Goal: Task Accomplishment & Management: Use online tool/utility

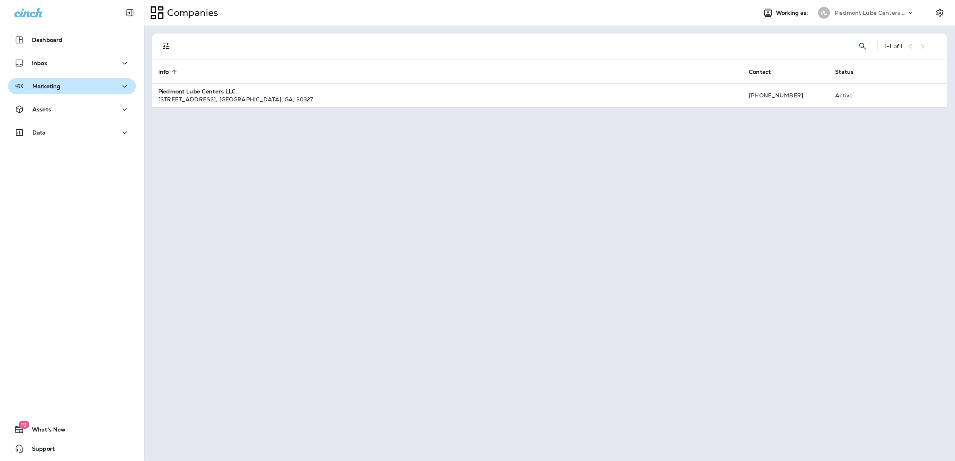
click at [36, 80] on button "Marketing" at bounding box center [72, 86] width 128 height 16
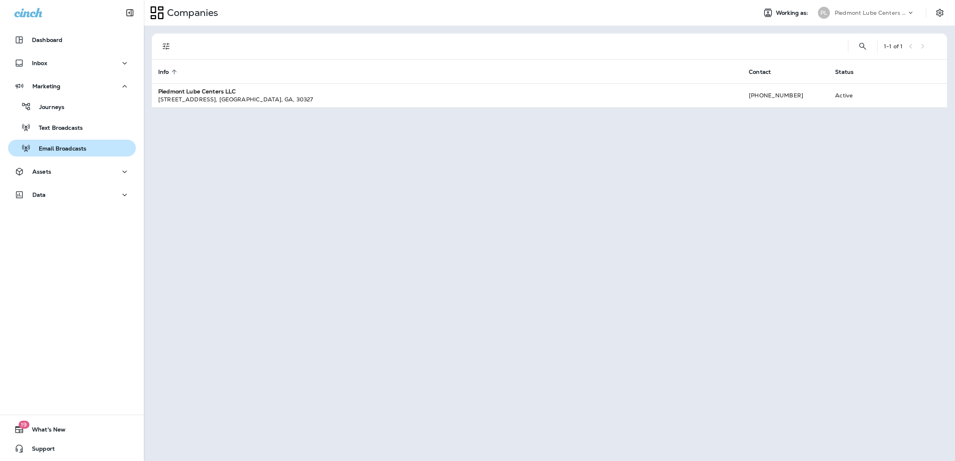
click at [58, 150] on p "Email Broadcasts" at bounding box center [59, 149] width 56 height 8
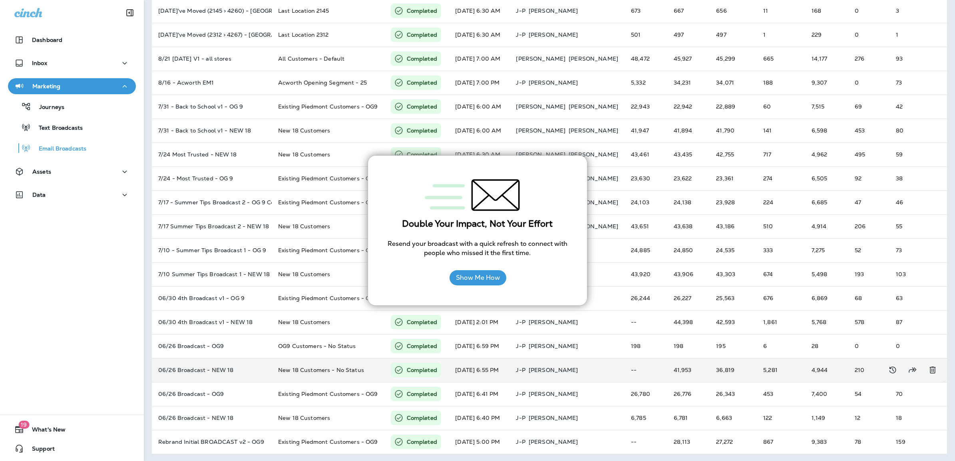
scroll to position [110, 0]
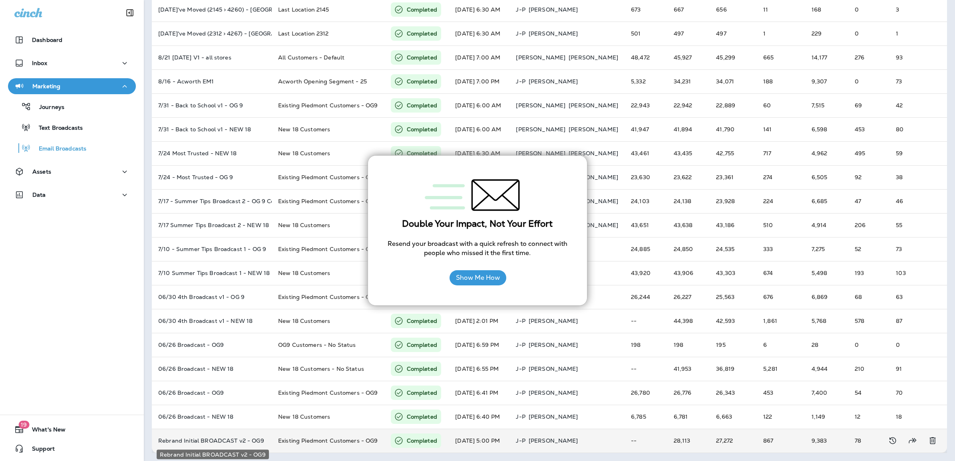
click at [238, 441] on p "Rebrand Initial BROADCAST v2 - OG9" at bounding box center [211, 441] width 107 height 6
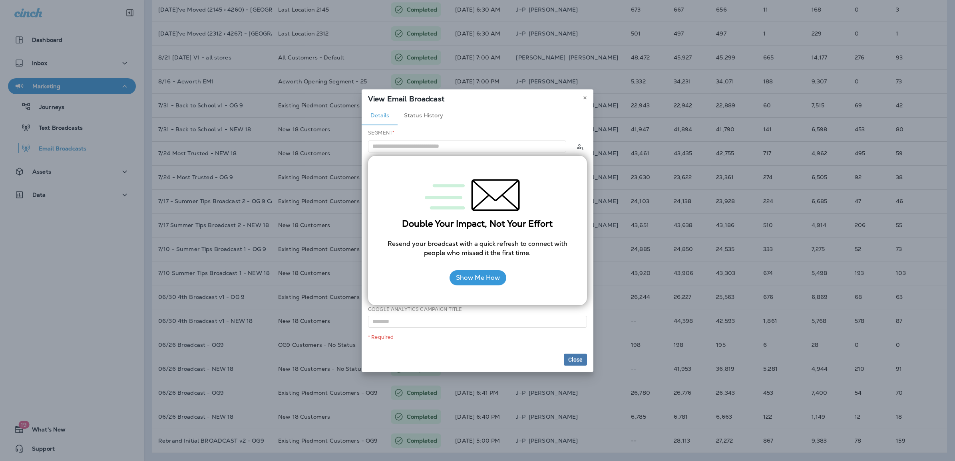
type input "**********"
click at [545, 112] on div "Details Status History" at bounding box center [477, 115] width 232 height 19
click at [574, 360] on span "Close" at bounding box center [575, 360] width 14 height 6
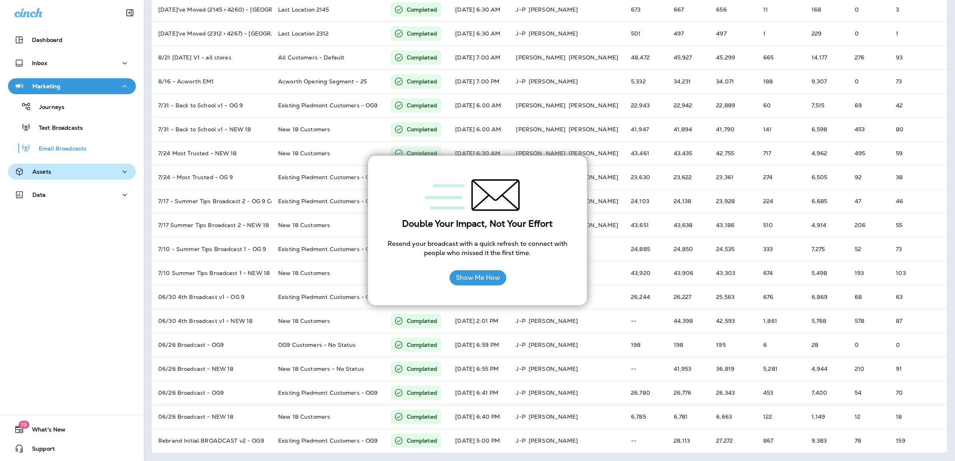
click at [120, 169] on icon "button" at bounding box center [125, 172] width 10 height 10
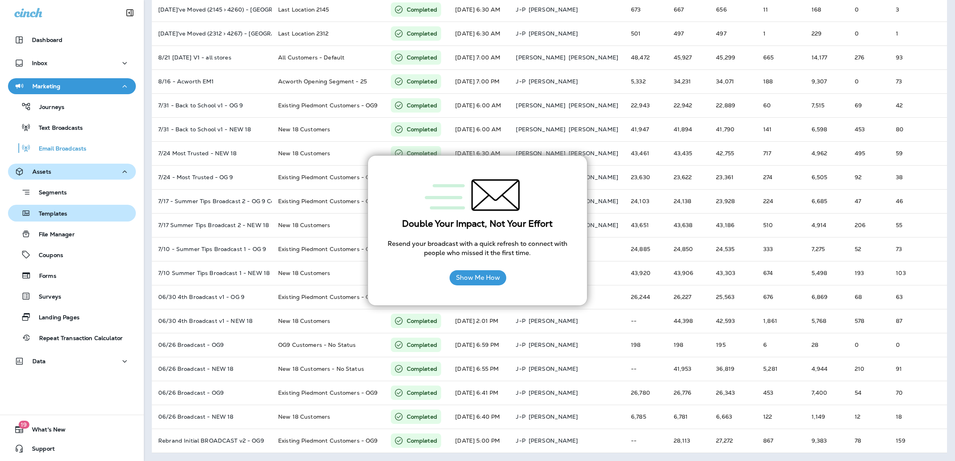
click at [49, 216] on p "Templates" at bounding box center [49, 214] width 36 height 8
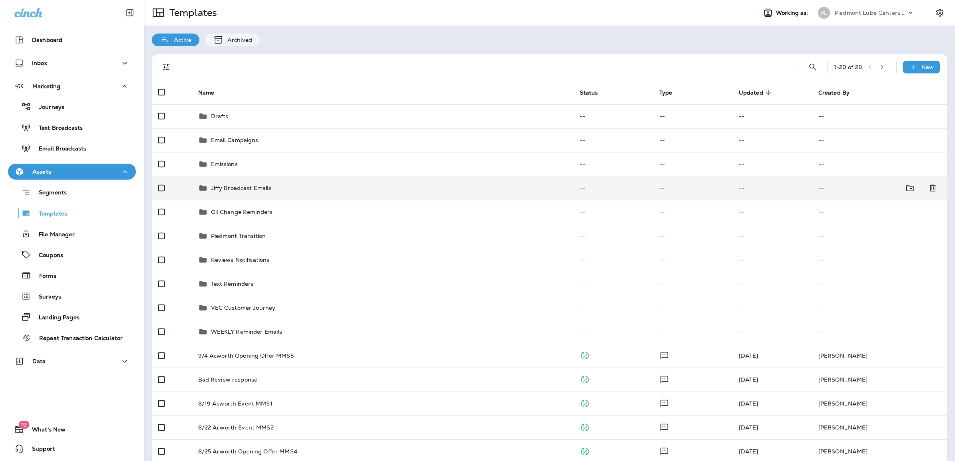
click at [243, 188] on p "Jiffy Broadcast Emails" at bounding box center [241, 188] width 61 height 6
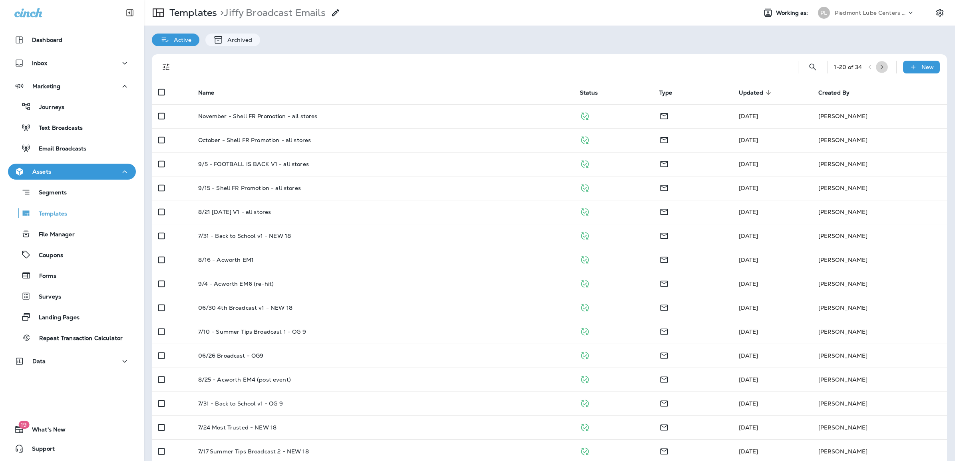
click at [879, 68] on icon "button" at bounding box center [882, 67] width 6 height 6
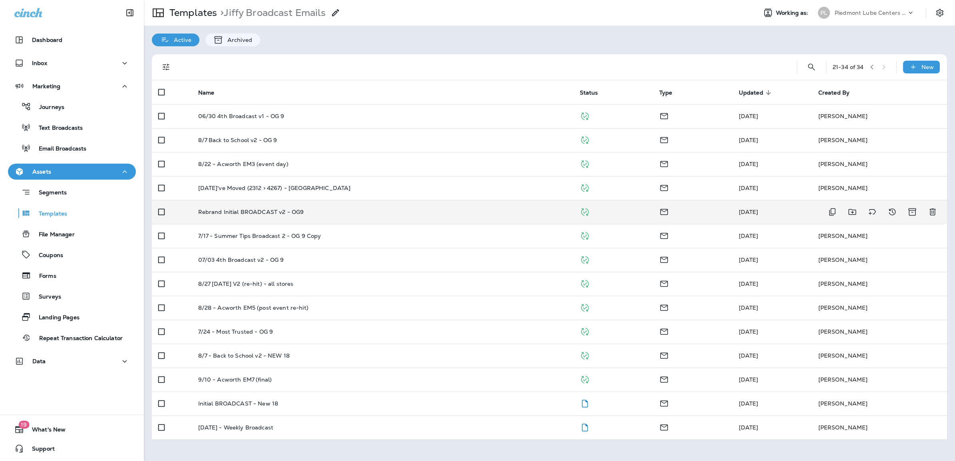
click at [262, 211] on p "Rebrand Initial BROADCAST v2 - OG9" at bounding box center [251, 212] width 106 height 6
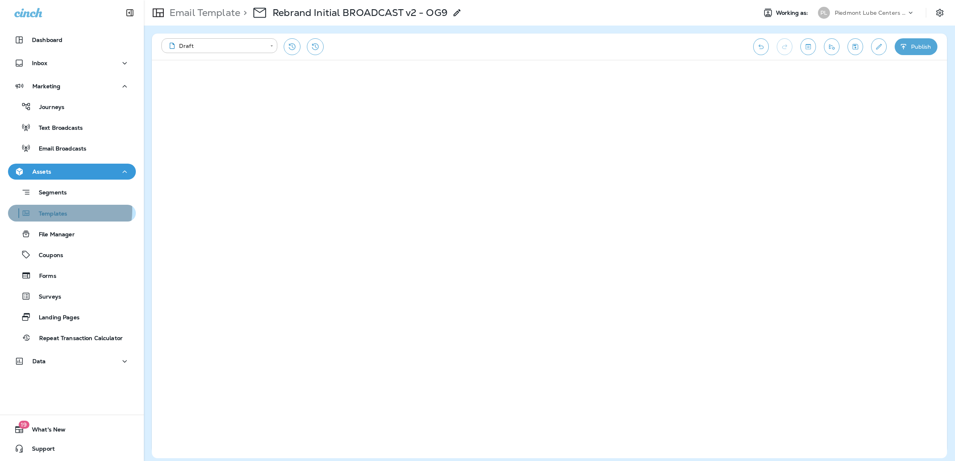
click at [55, 210] on p "Templates" at bounding box center [49, 214] width 36 height 8
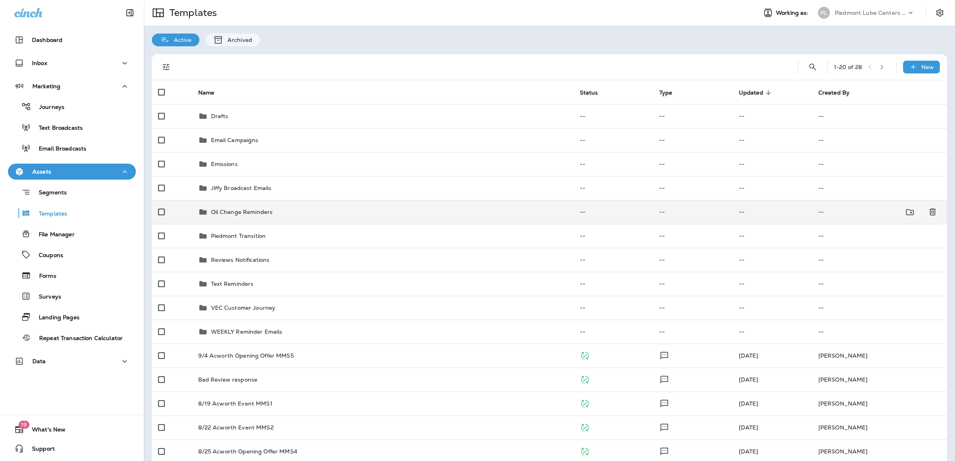
click at [260, 214] on p "Oil Change Reminders" at bounding box center [242, 212] width 62 height 6
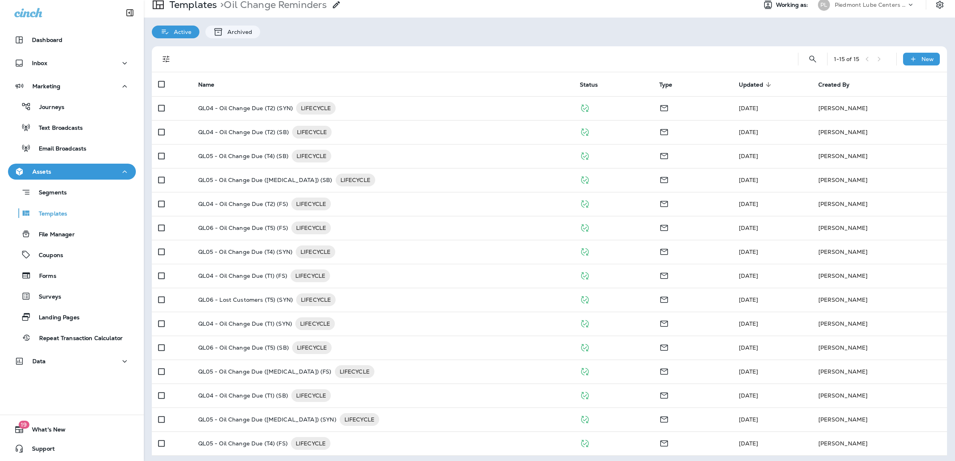
scroll to position [10, 0]
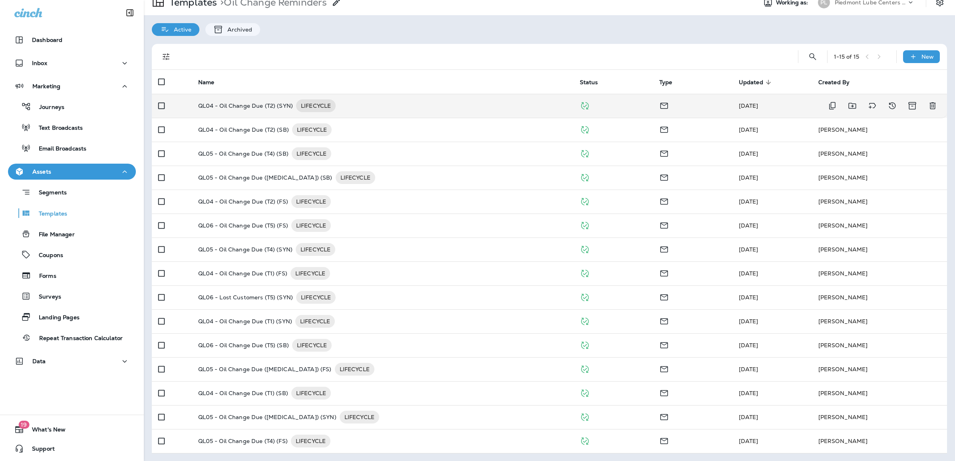
click at [253, 110] on p "QL04 - Oil Change Due (T2) (SYN)" at bounding box center [245, 105] width 95 height 13
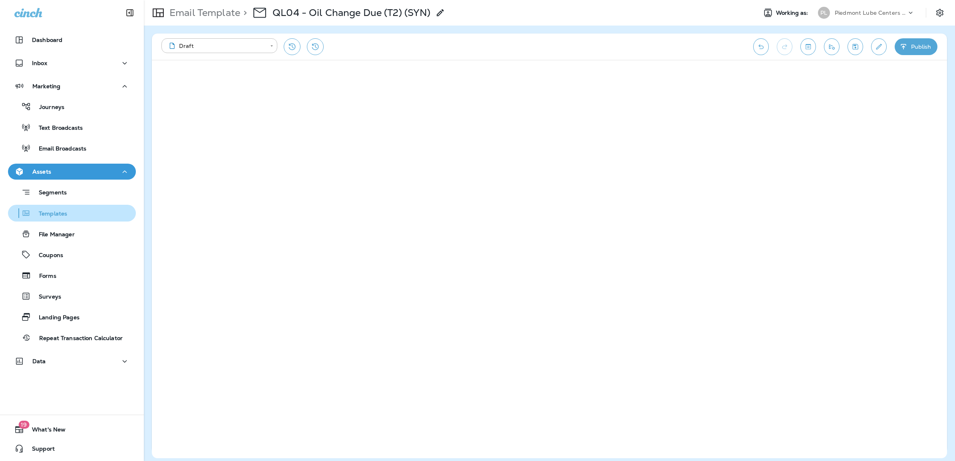
click at [55, 214] on p "Templates" at bounding box center [49, 214] width 36 height 8
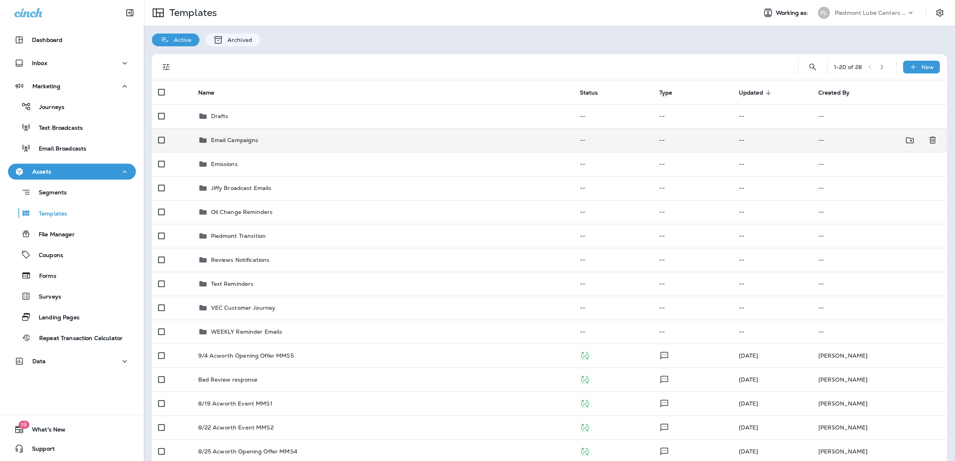
click at [250, 149] on td "Email Campaigns" at bounding box center [382, 140] width 381 height 24
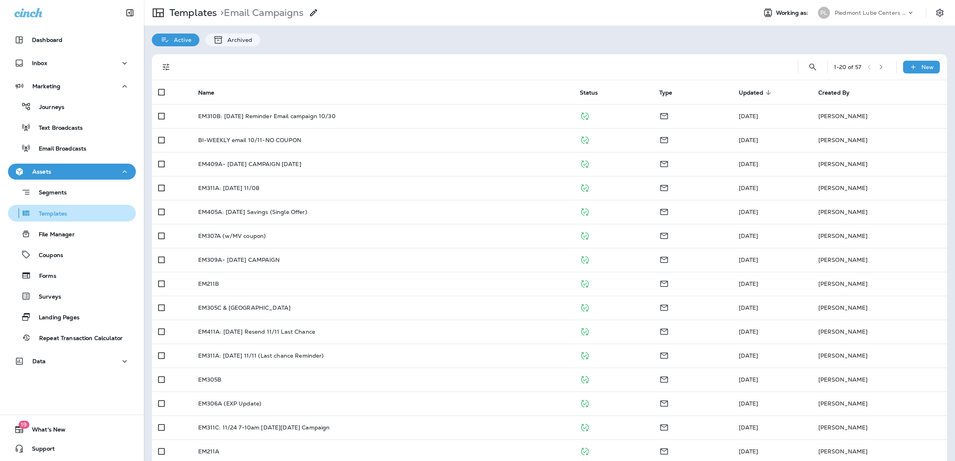
click at [49, 209] on div "Templates" at bounding box center [39, 213] width 56 height 12
click at [200, 11] on p "Templates" at bounding box center [191, 13] width 51 height 12
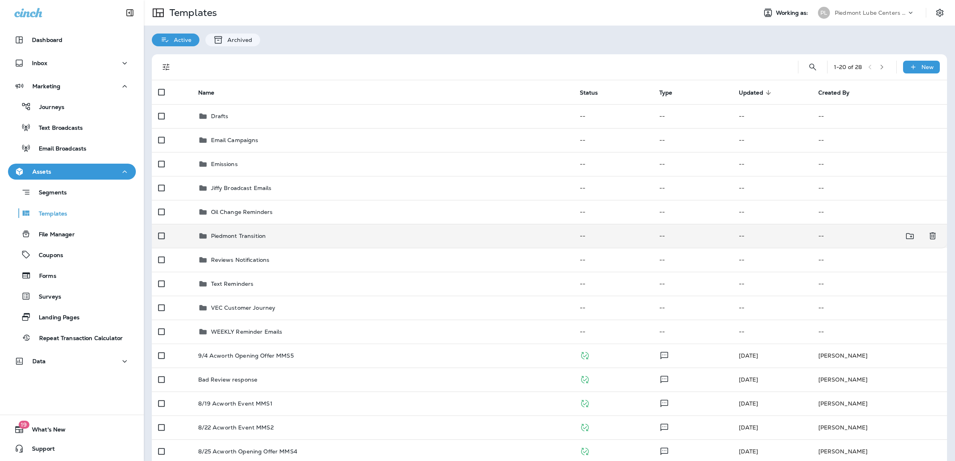
click at [252, 232] on div "Piedmont Transition" at bounding box center [238, 236] width 55 height 10
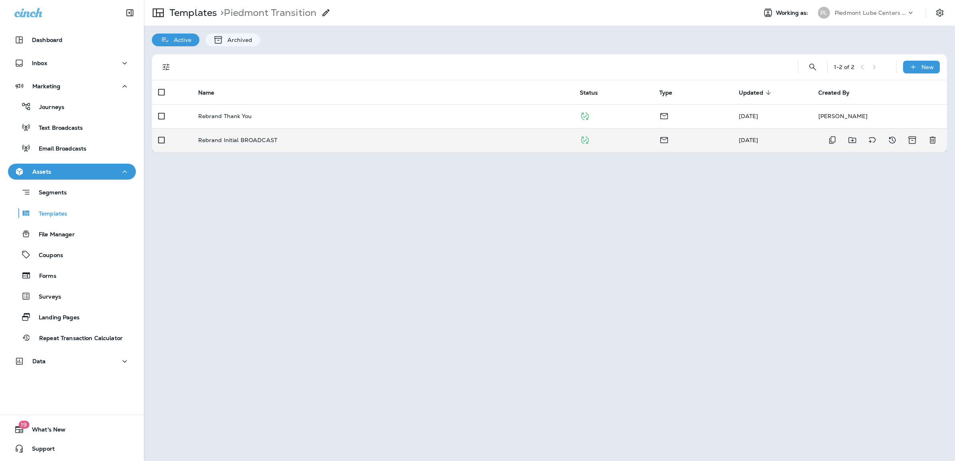
click at [232, 139] on p "Rebrand Initial BROADCAST" at bounding box center [237, 140] width 79 height 6
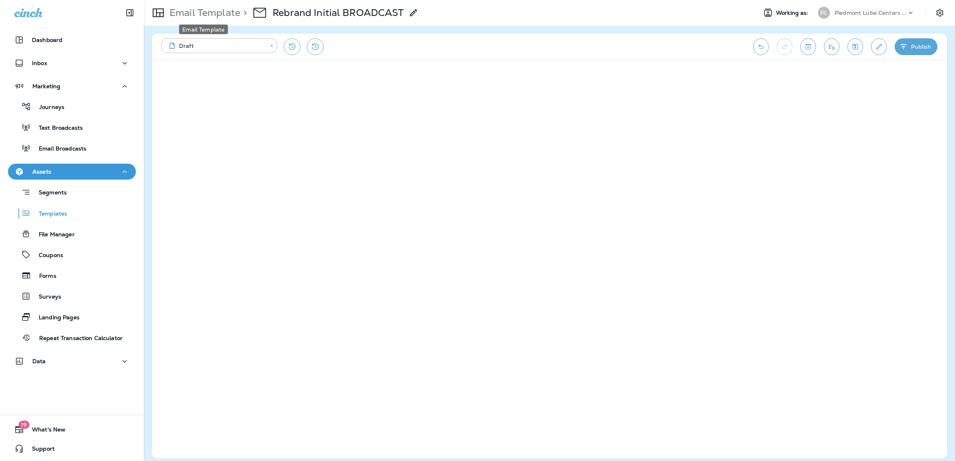
click at [217, 17] on p "Email Template" at bounding box center [203, 13] width 74 height 12
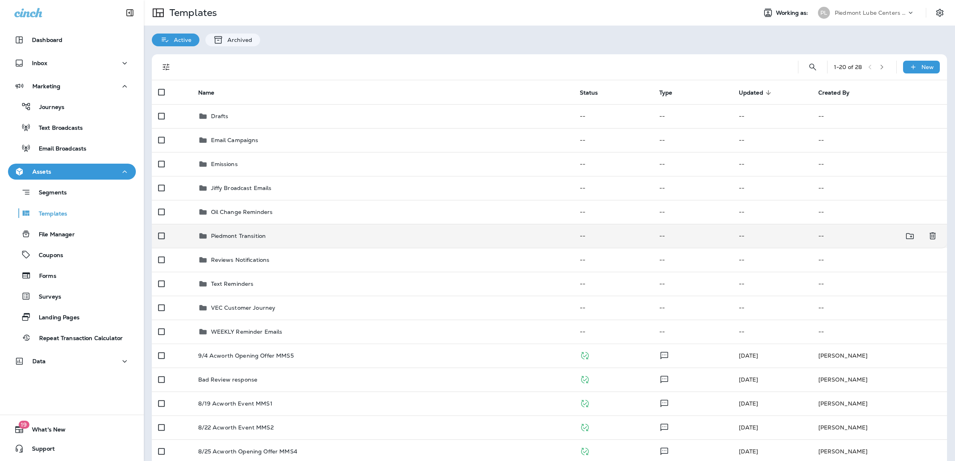
click at [236, 236] on p "Piedmont Transition" at bounding box center [238, 236] width 55 height 6
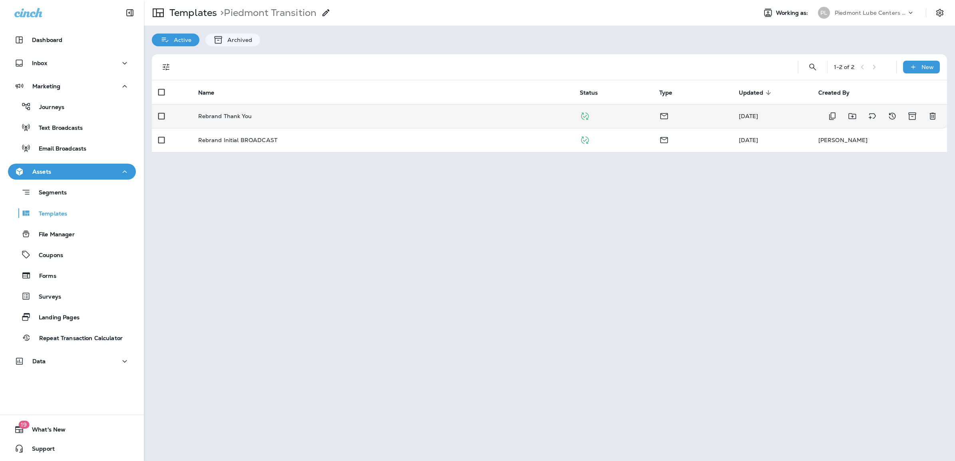
click at [232, 114] on p "Rebrand Thank You" at bounding box center [225, 116] width 54 height 6
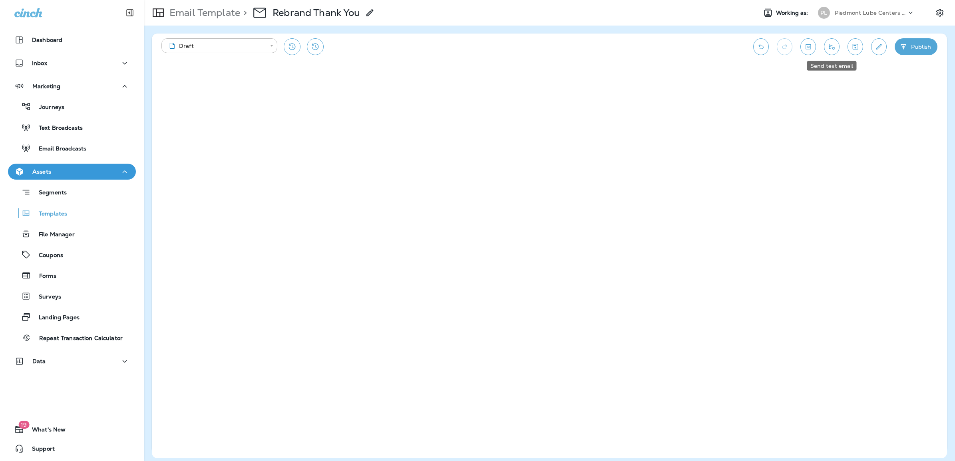
click at [833, 49] on icon "Send test email" at bounding box center [832, 46] width 6 height 5
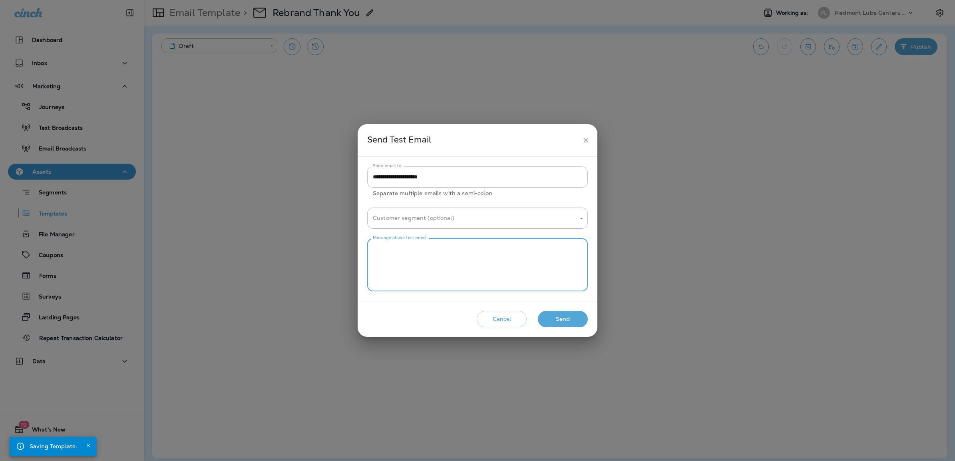
click at [484, 258] on textarea "Message above test email" at bounding box center [477, 265] width 209 height 40
type textarea "******"
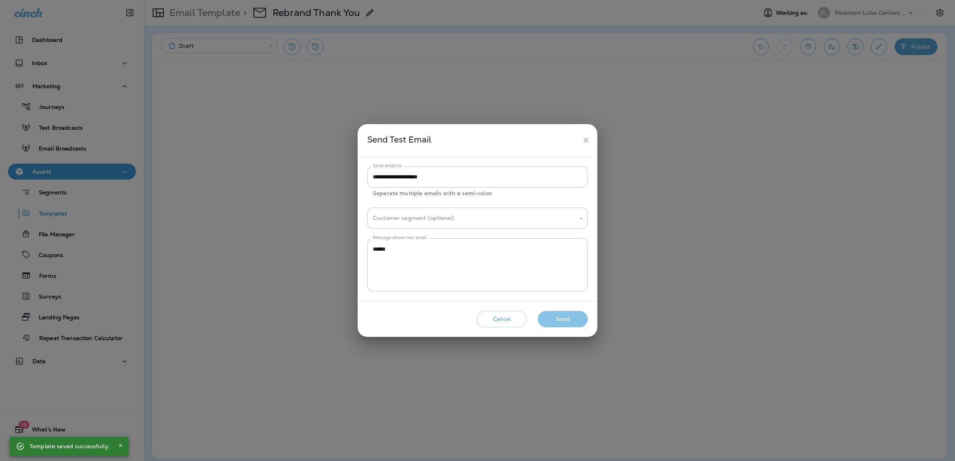
click at [563, 322] on button "Send" at bounding box center [563, 319] width 50 height 16
